Goal: Contribute content

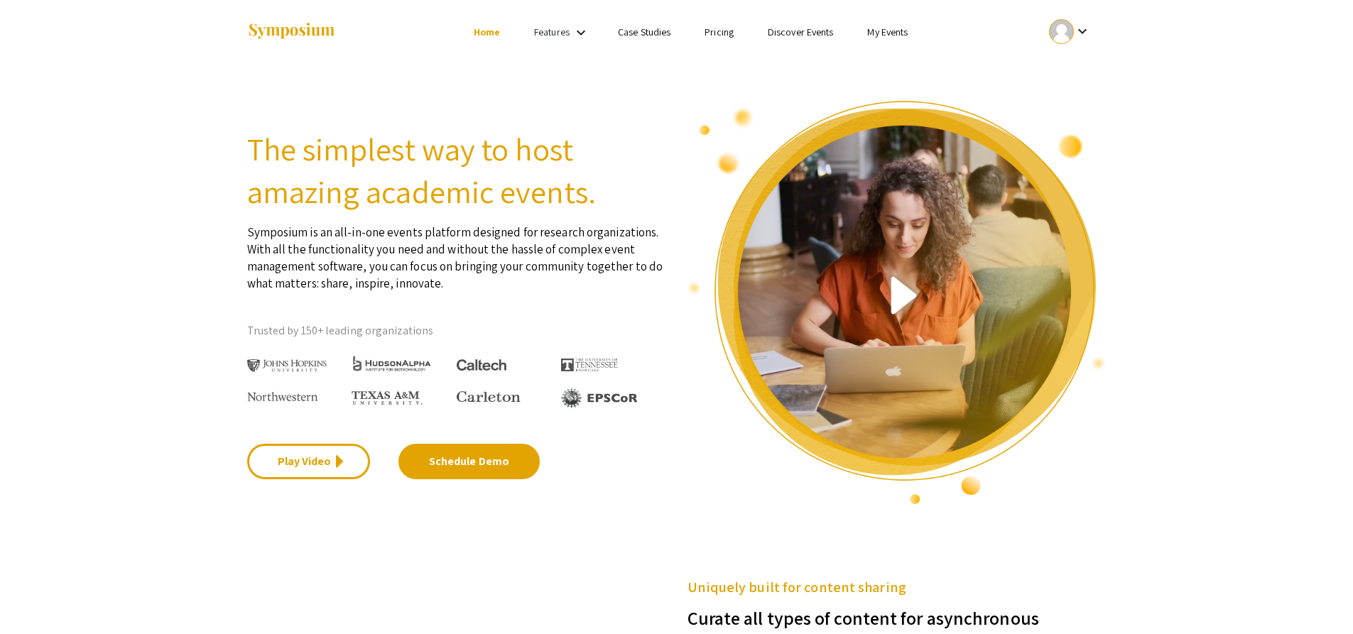
click at [1078, 31] on mat-icon "keyboard_arrow_down" at bounding box center [1082, 31] width 17 height 17
click at [1072, 74] on button "My Account" at bounding box center [1077, 70] width 87 height 34
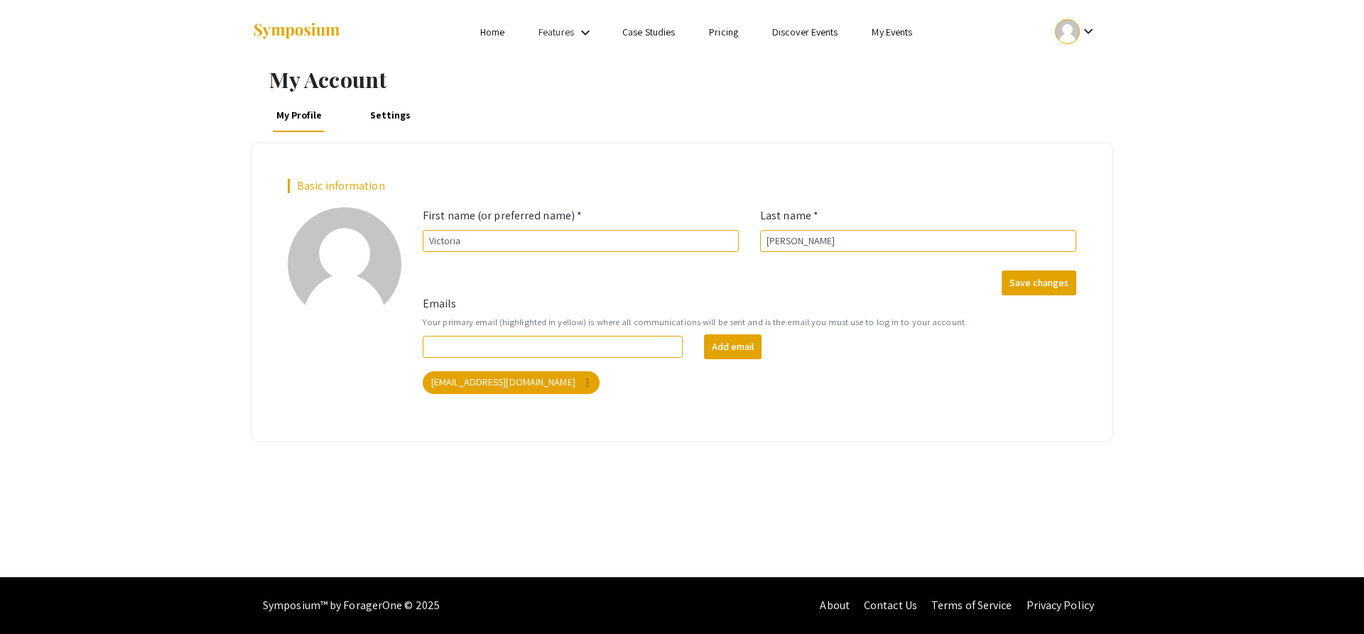
click at [1087, 32] on mat-icon "keyboard_arrow_down" at bounding box center [1087, 31] width 17 height 17
click at [1066, 95] on button "My Submissions" at bounding box center [1083, 104] width 87 height 34
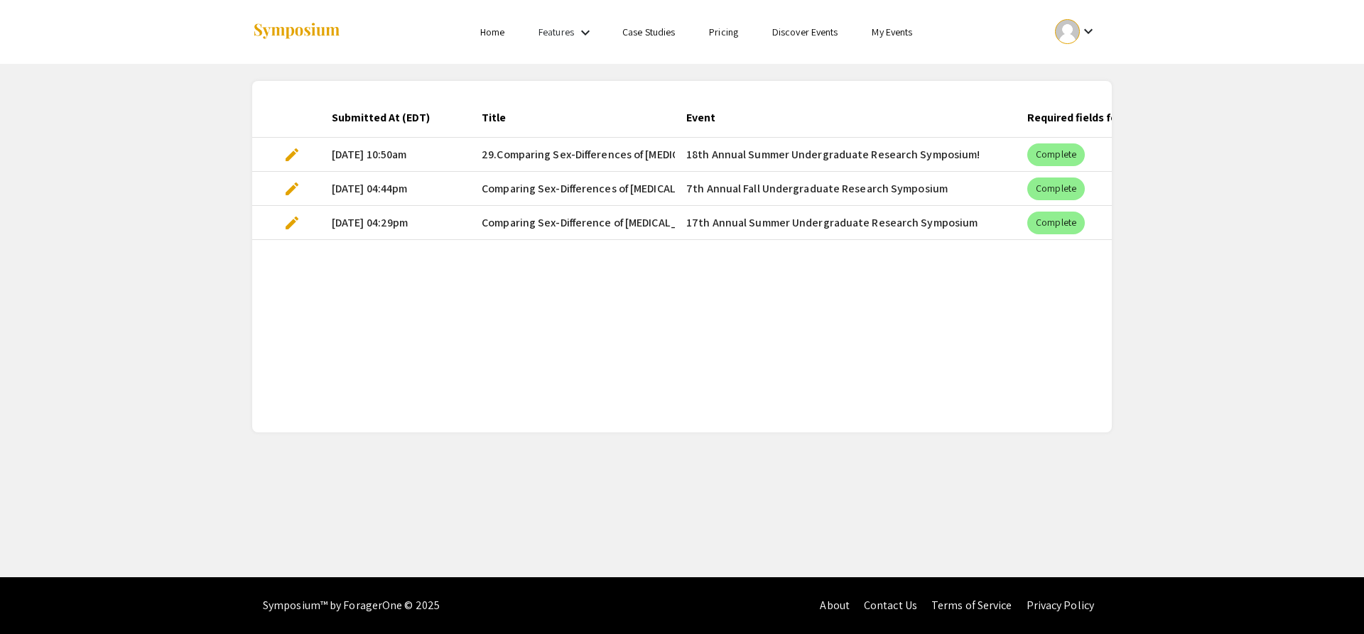
click at [793, 31] on link "Discover Events" at bounding box center [805, 32] width 66 height 13
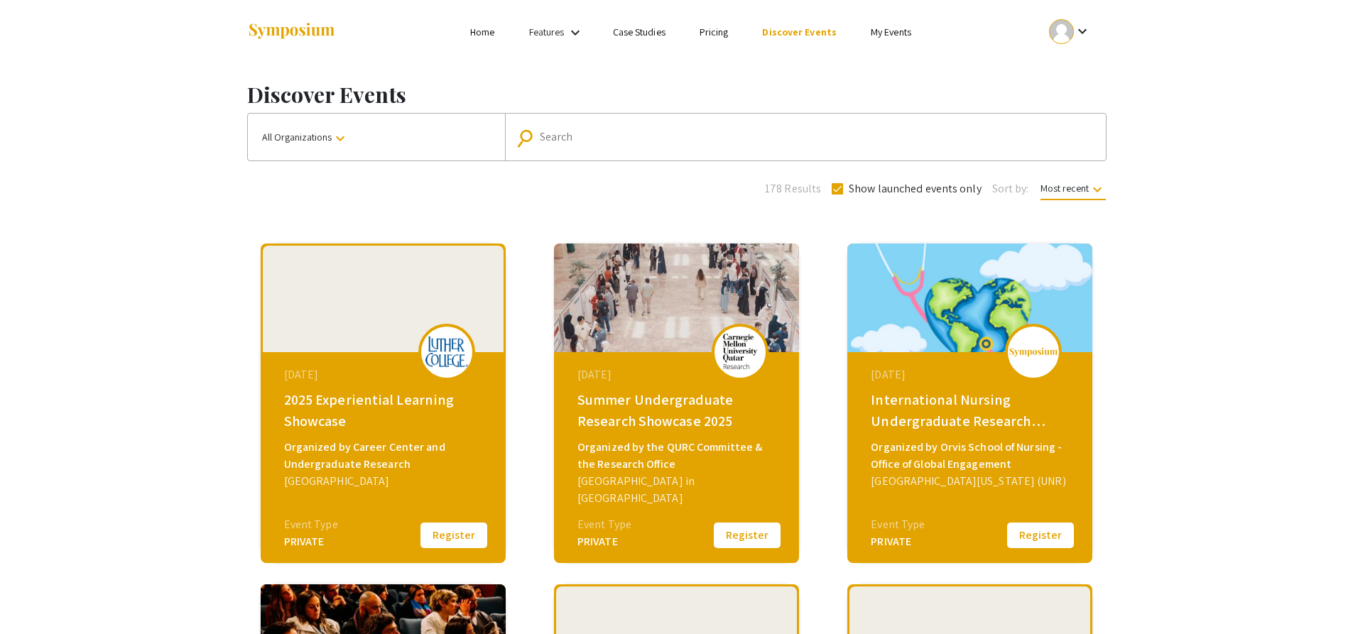
click at [879, 27] on link "My Events" at bounding box center [891, 32] width 40 height 13
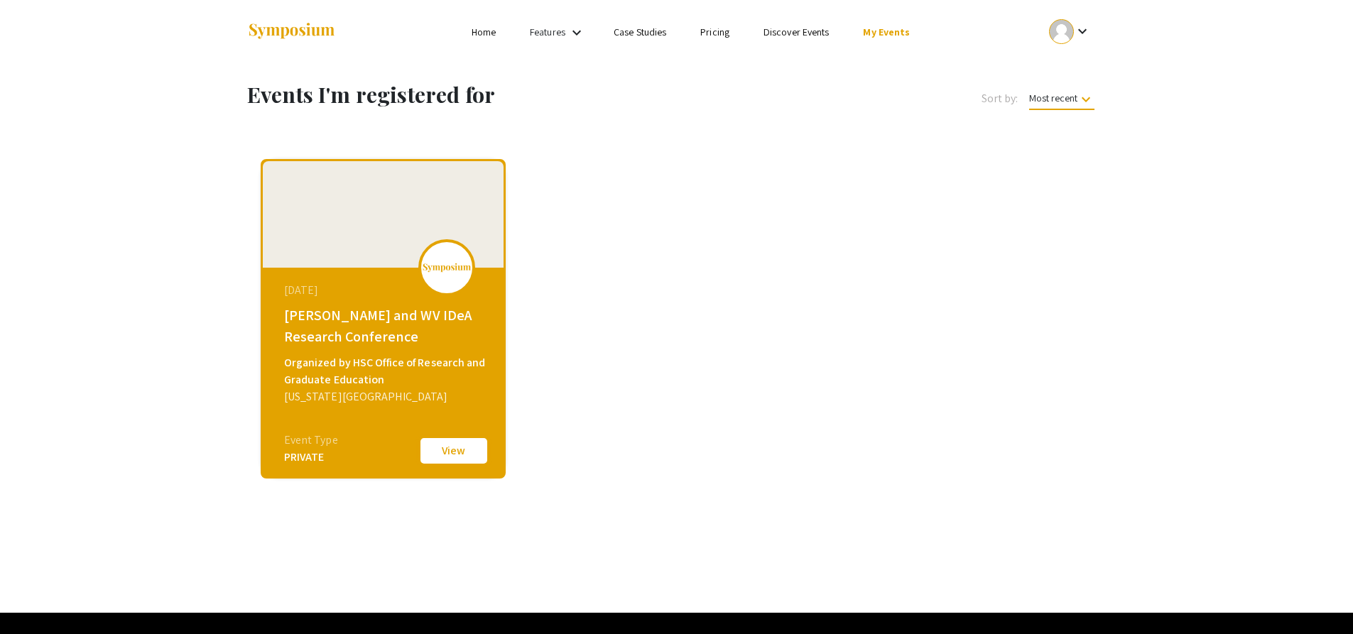
click at [452, 447] on button "View" at bounding box center [453, 451] width 71 height 30
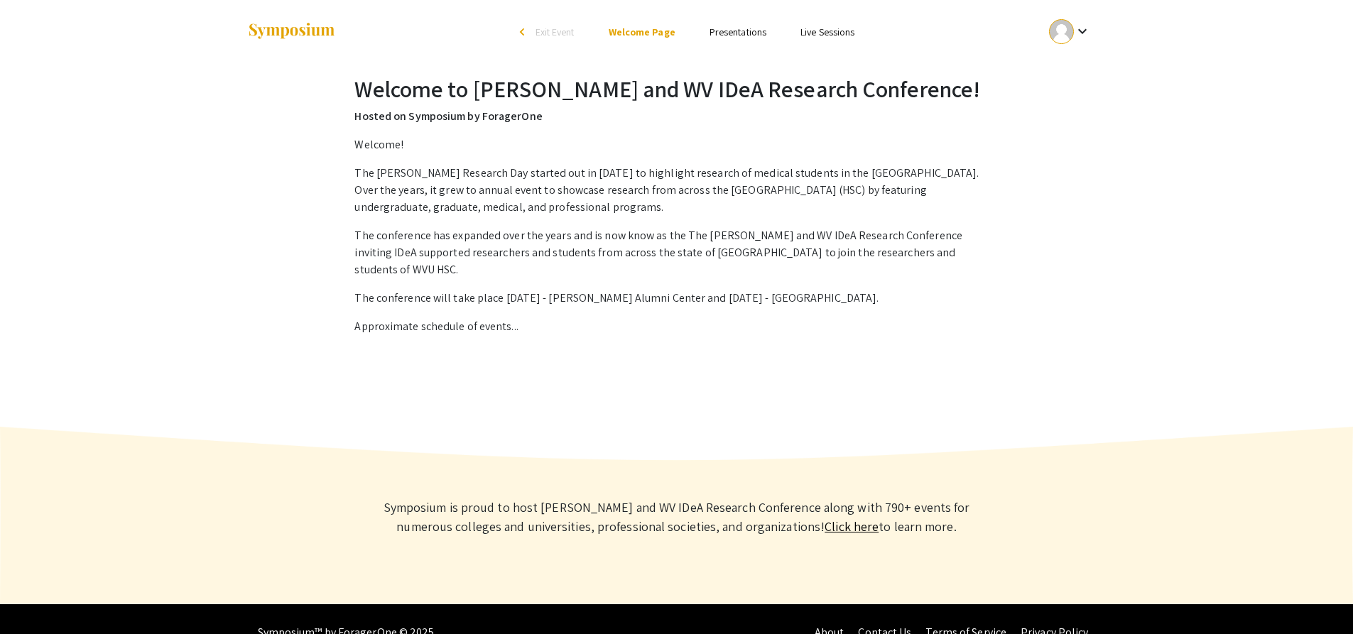
click at [731, 28] on link "Presentations" at bounding box center [737, 32] width 57 height 13
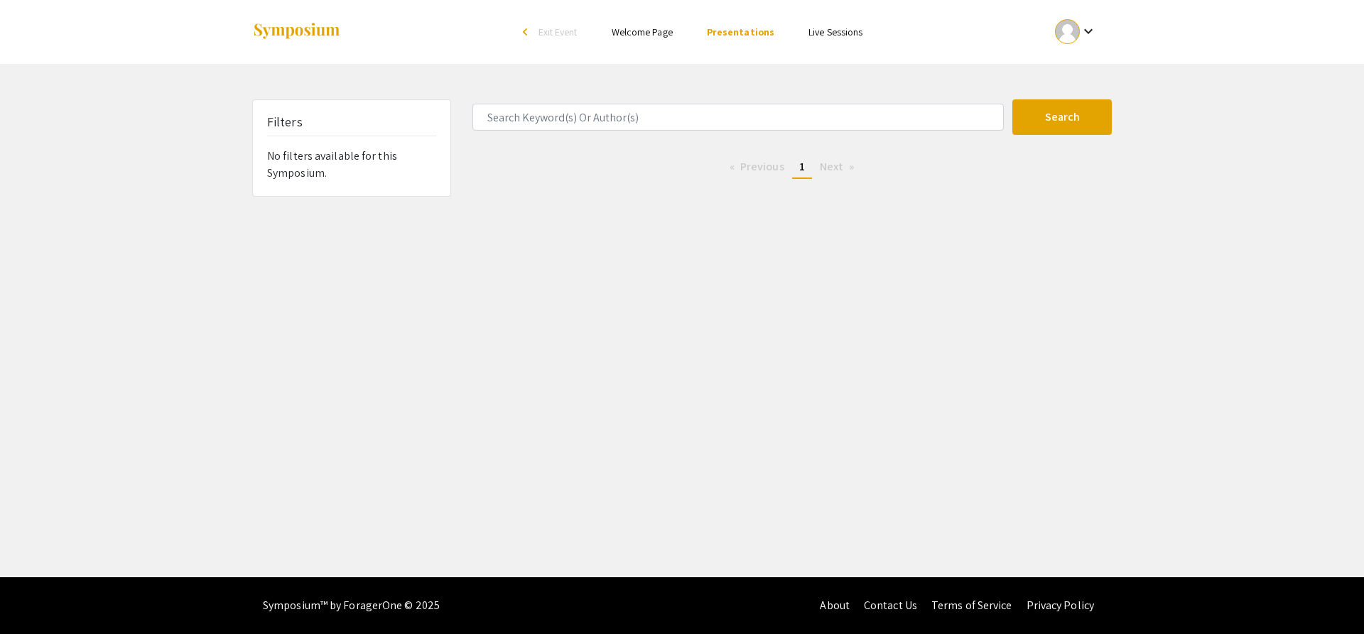
click at [842, 34] on link "Live Sessions" at bounding box center [835, 32] width 54 height 13
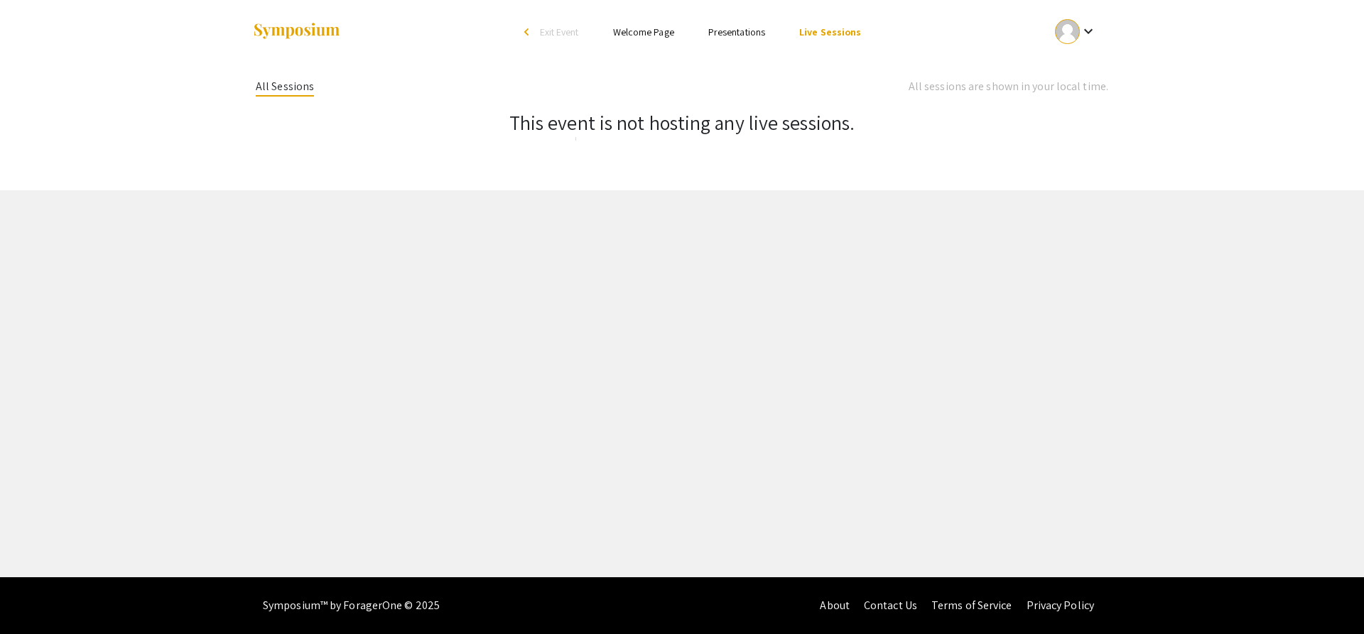
click at [567, 29] on span "Exit Event" at bounding box center [559, 32] width 39 height 13
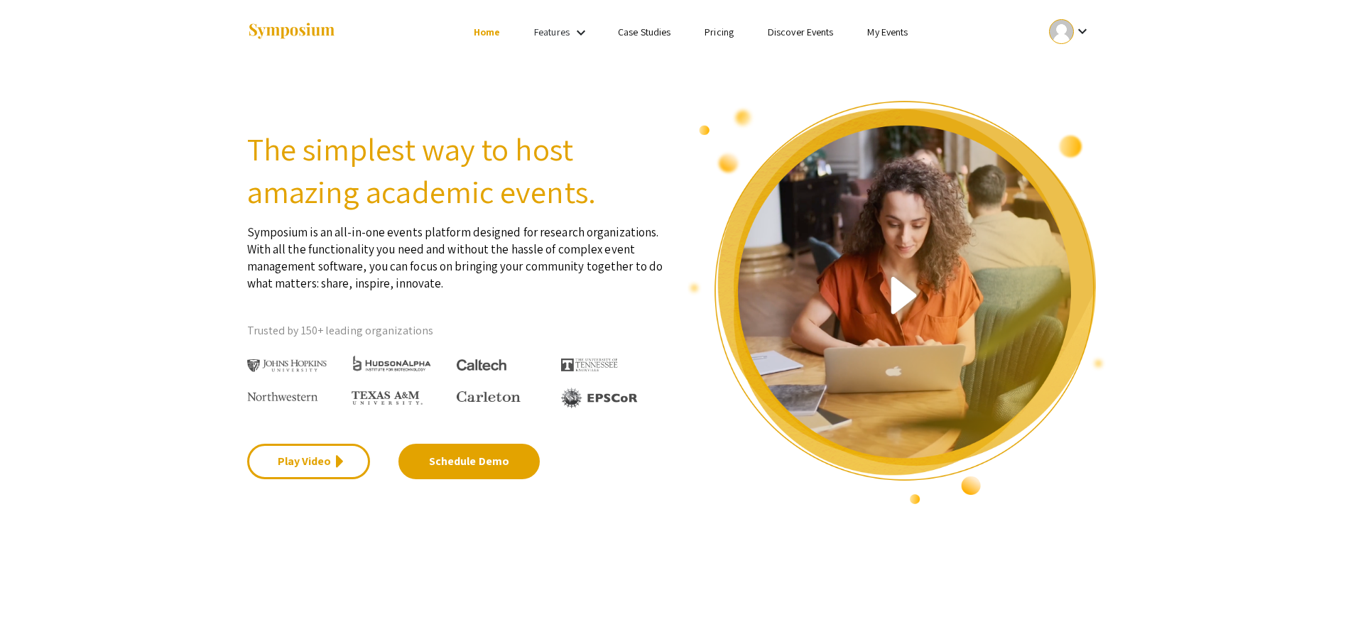
click at [560, 33] on link "Features" at bounding box center [552, 32] width 36 height 13
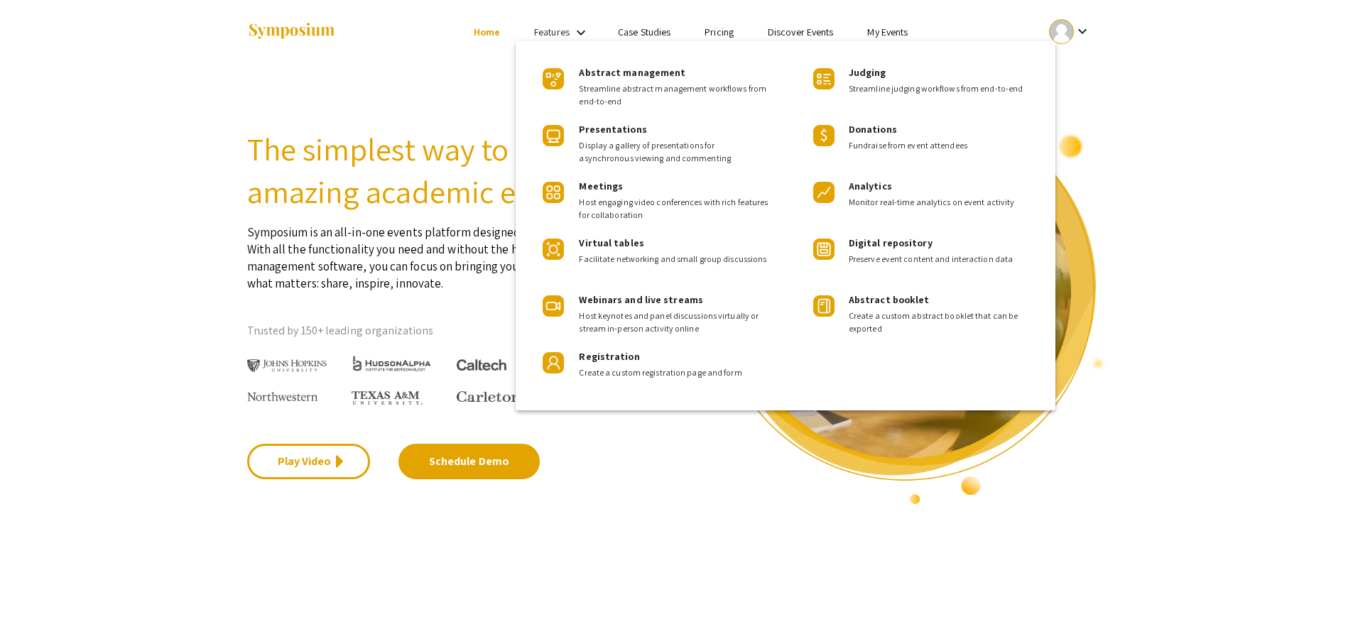
click at [428, 117] on div at bounding box center [676, 317] width 1353 height 634
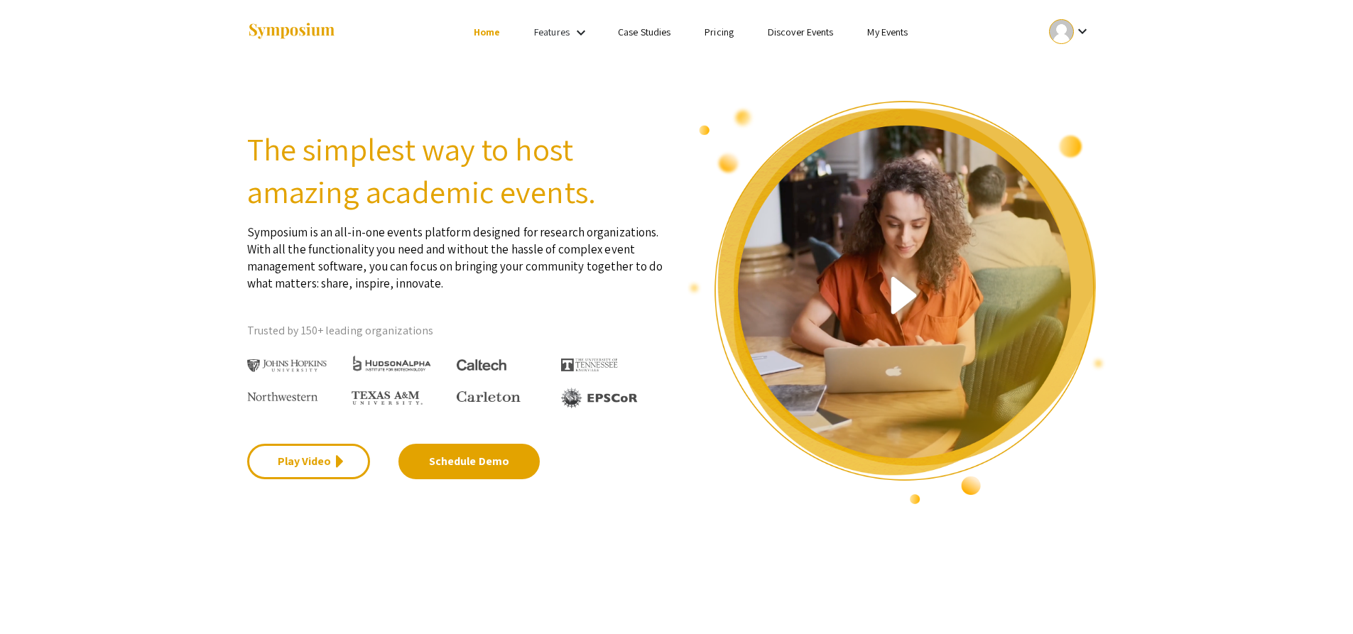
click at [1082, 28] on mat-icon "keyboard_arrow_down" at bounding box center [1082, 31] width 17 height 17
click at [1087, 103] on button "My Submissions" at bounding box center [1077, 104] width 87 height 34
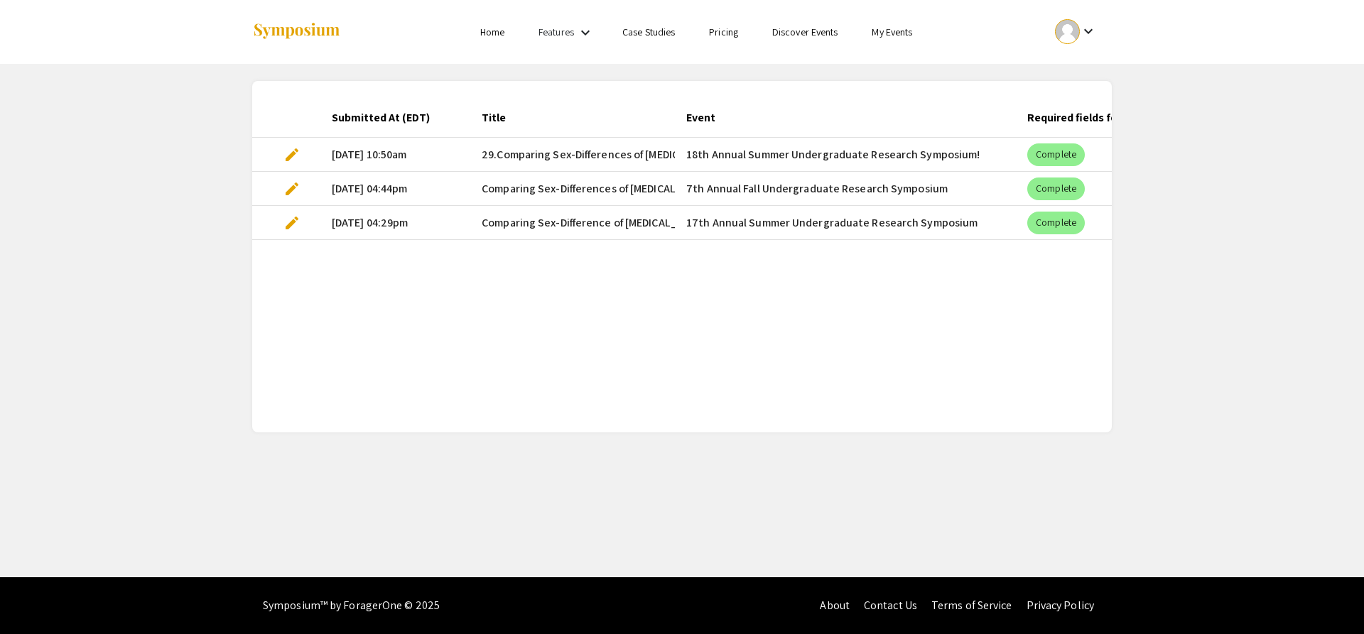
click at [821, 38] on li "Discover Events" at bounding box center [805, 31] width 100 height 17
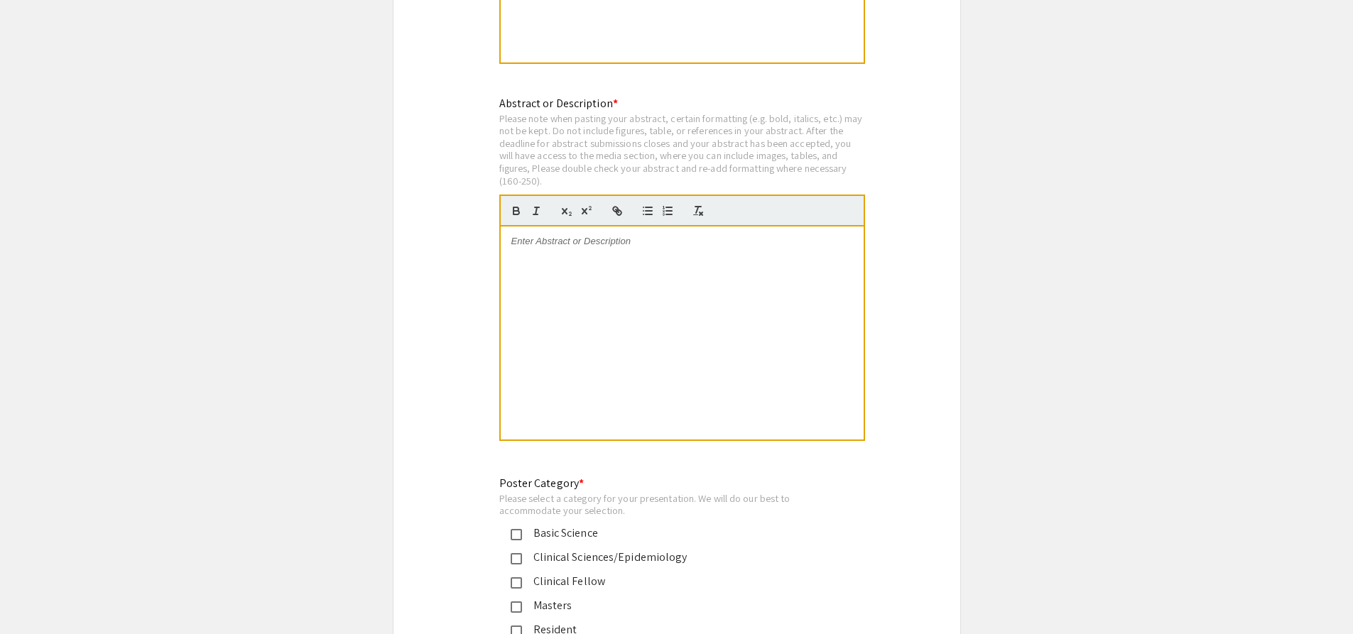
scroll to position [2628, 0]
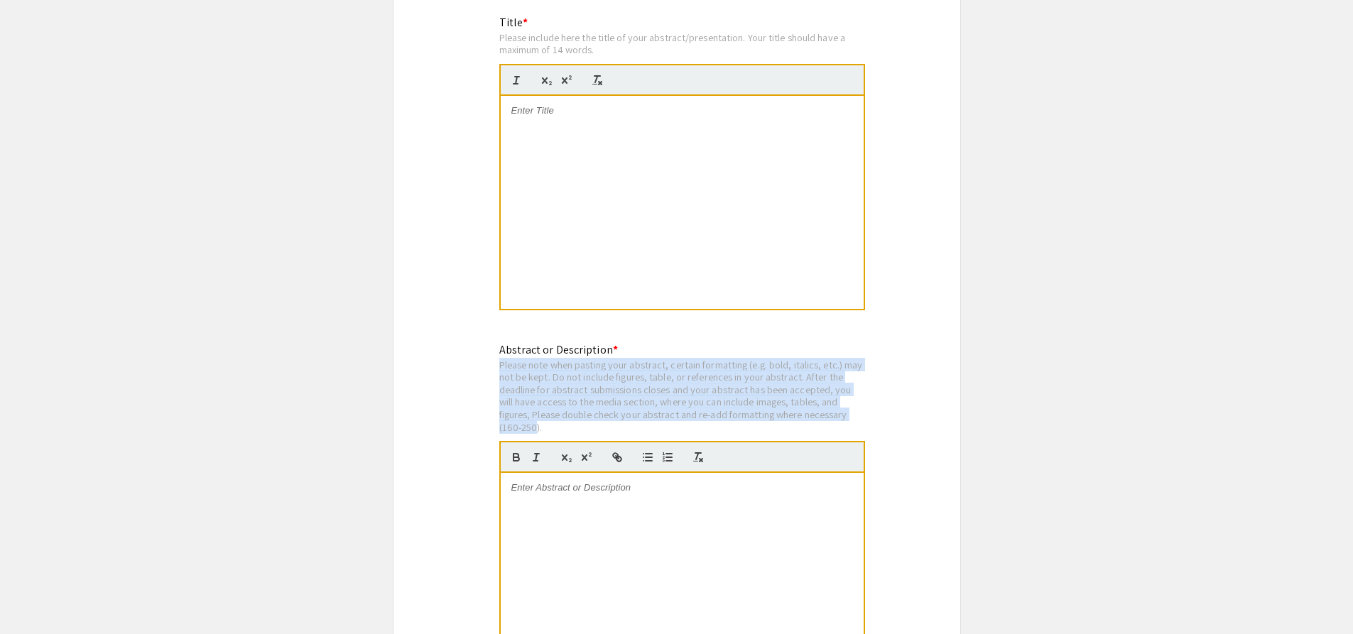
drag, startPoint x: 536, startPoint y: 414, endPoint x: 499, endPoint y: 349, distance: 74.4
click at [499, 359] on div "Please note when pasting your abstract, certain formatting (e.g. bold, italics,…" at bounding box center [682, 396] width 366 height 75
click at [538, 380] on div "Please note when pasting your abstract, certain formatting (e.g. bold, italics,…" at bounding box center [682, 396] width 366 height 75
drag, startPoint x: 828, startPoint y: 360, endPoint x: 538, endPoint y: 414, distance: 295.4
click at [538, 414] on div "Please note when pasting your abstract, certain formatting (e.g. bold, italics,…" at bounding box center [682, 396] width 366 height 75
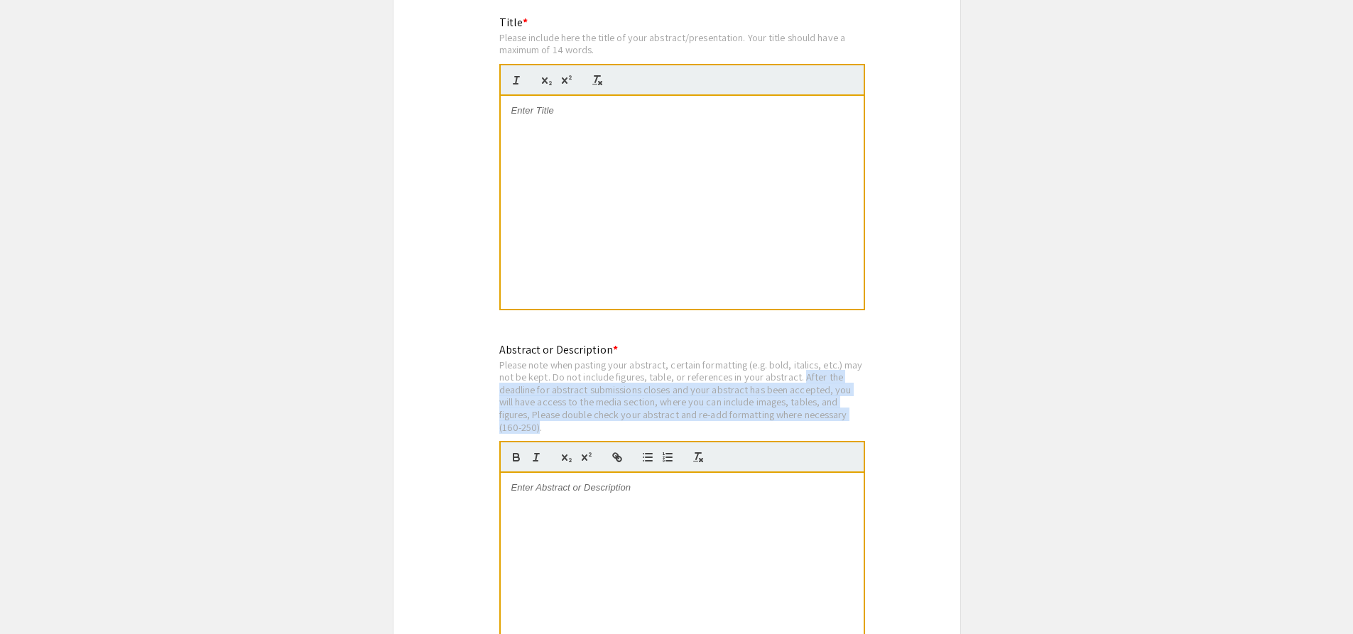
copy div "After the deadline for abstract submissions closes and your abstract has been a…"
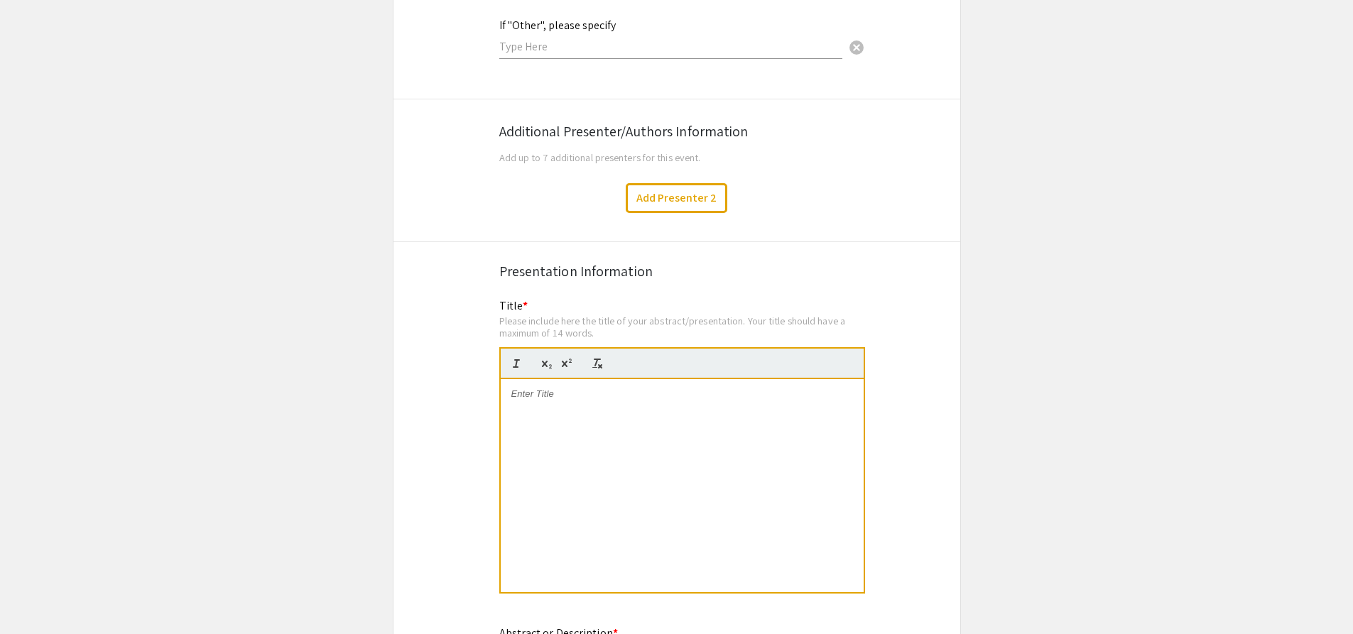
scroll to position [2344, 0]
drag, startPoint x: 592, startPoint y: 315, endPoint x: 773, endPoint y: 306, distance: 181.3
click at [773, 315] on div "Please include here the title of your abstract/presentation. Your title should …" at bounding box center [682, 327] width 366 height 25
copy div "title should have a maximum of 14 words"
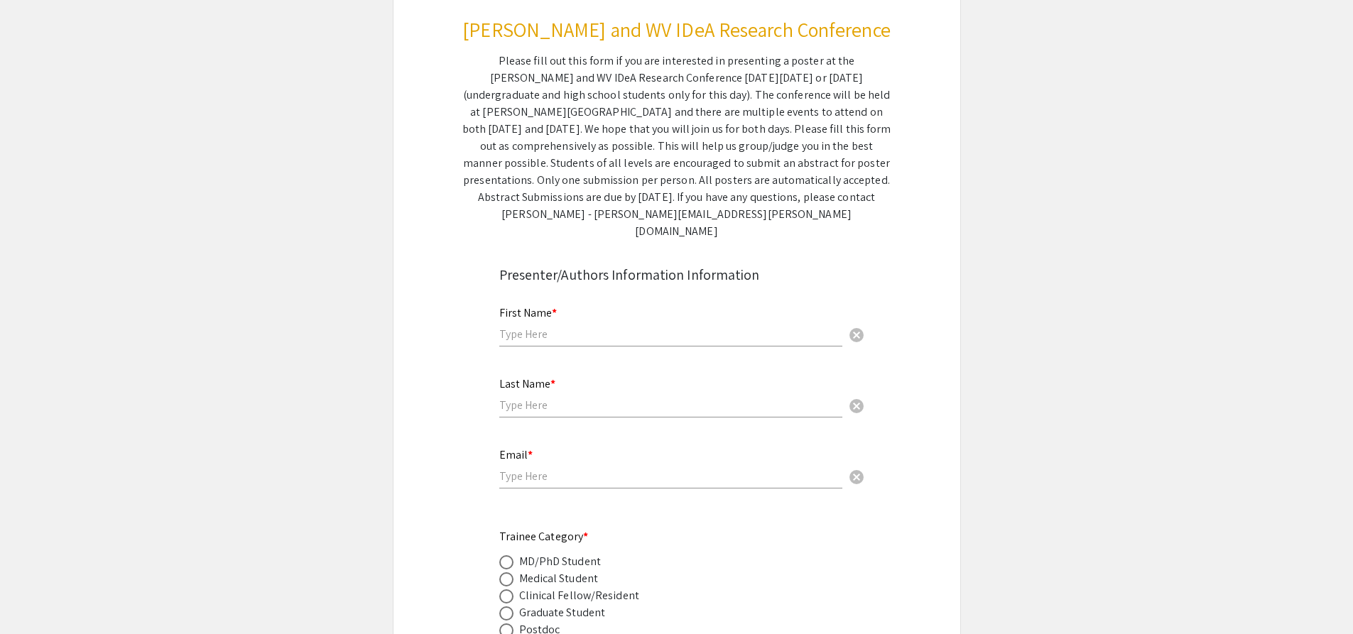
scroll to position [0, 0]
